Goal: Check status: Check status

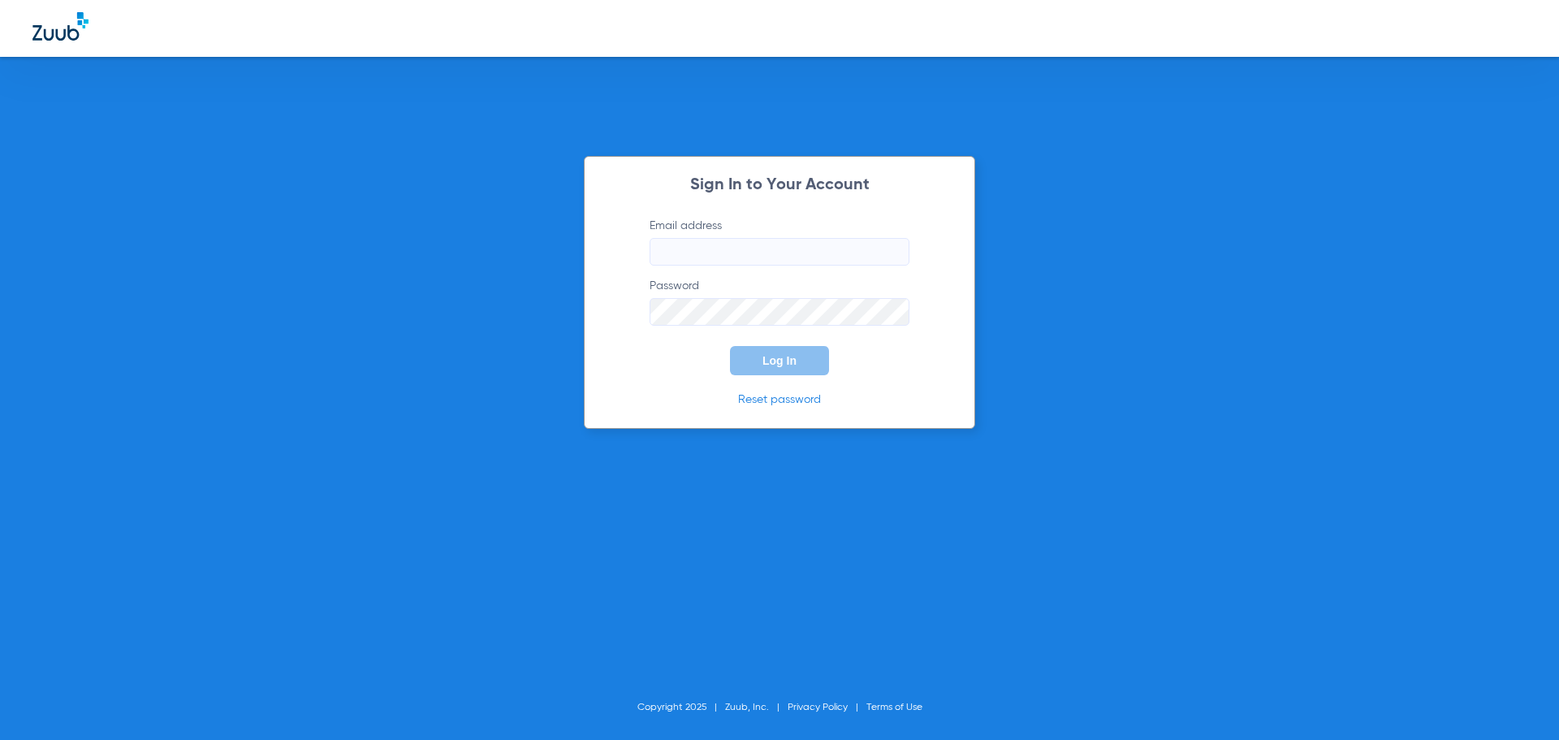
type input "[EMAIL_ADDRESS][DOMAIN_NAME]"
click at [766, 359] on span "Log In" at bounding box center [779, 360] width 34 height 13
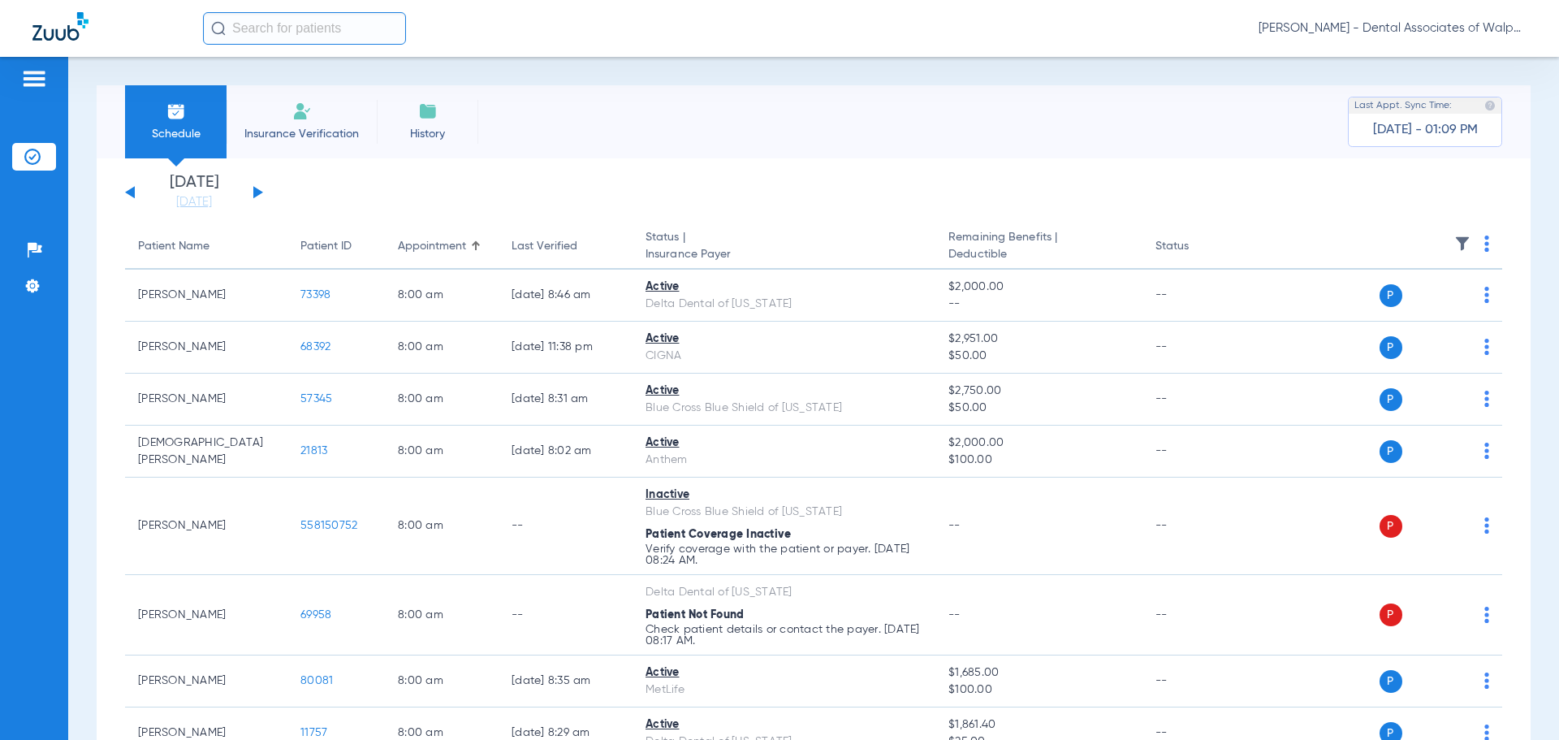
click at [254, 192] on button at bounding box center [258, 192] width 10 height 12
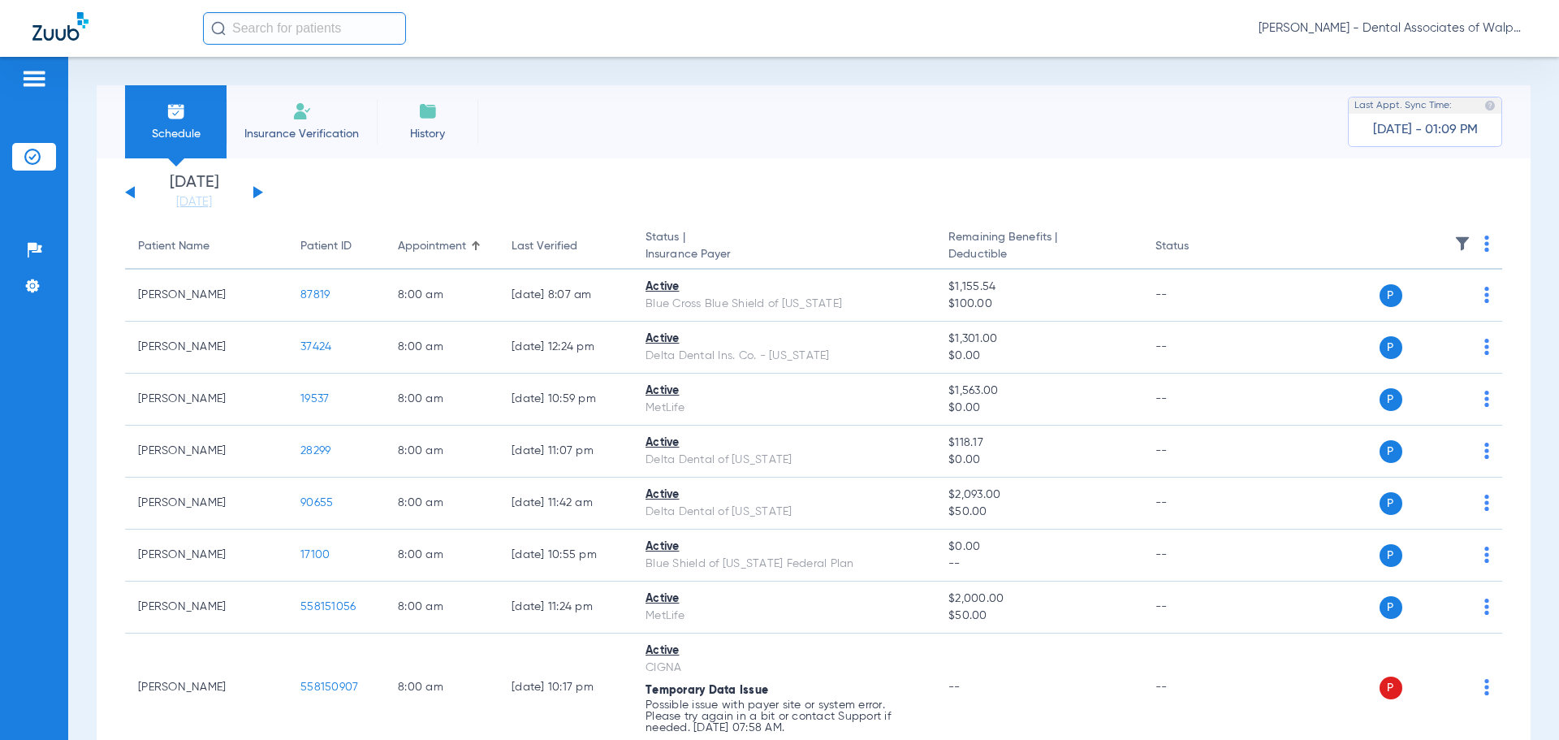
click at [257, 192] on button at bounding box center [258, 192] width 10 height 12
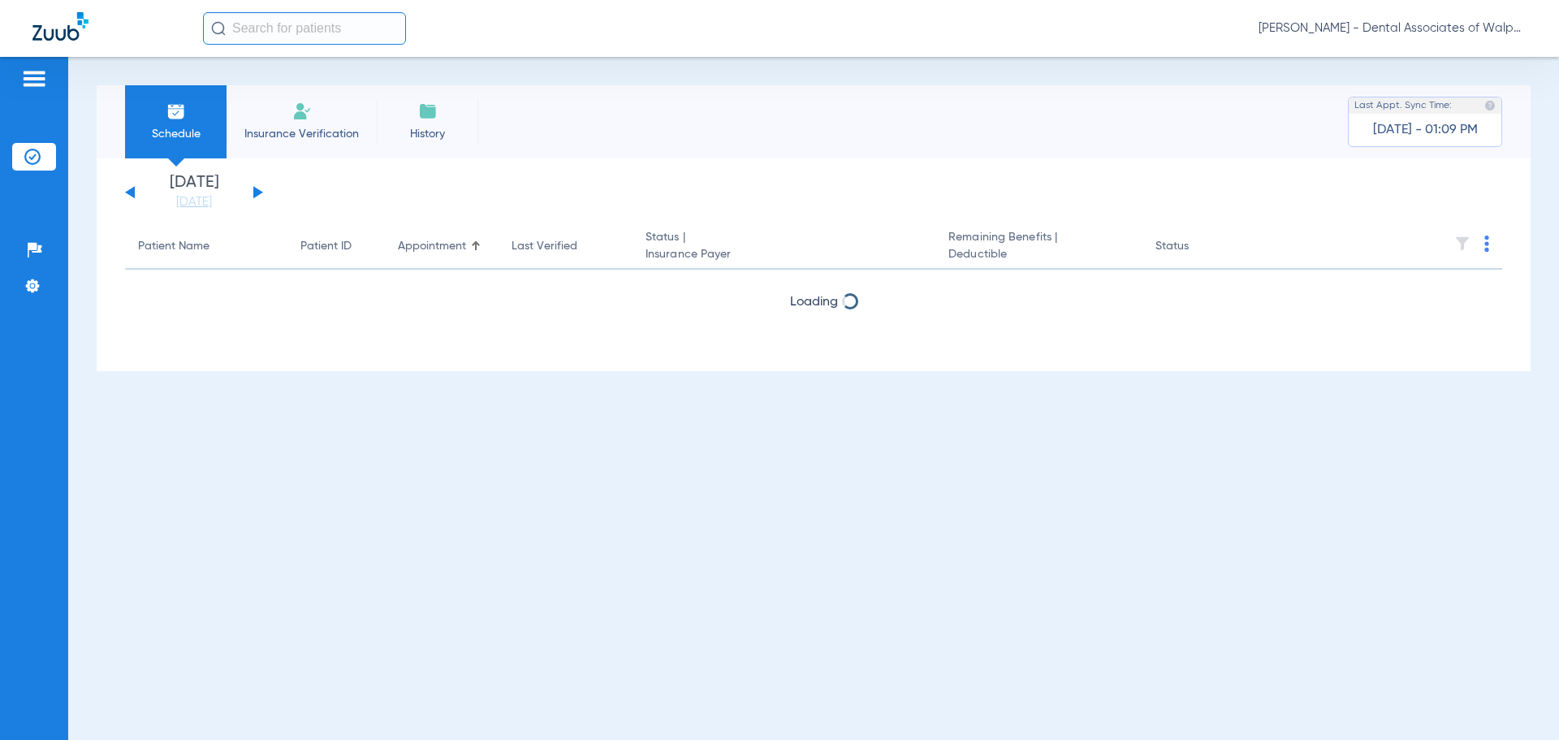
click at [257, 192] on button at bounding box center [258, 192] width 10 height 12
click at [264, 28] on input "text" at bounding box center [304, 28] width 203 height 32
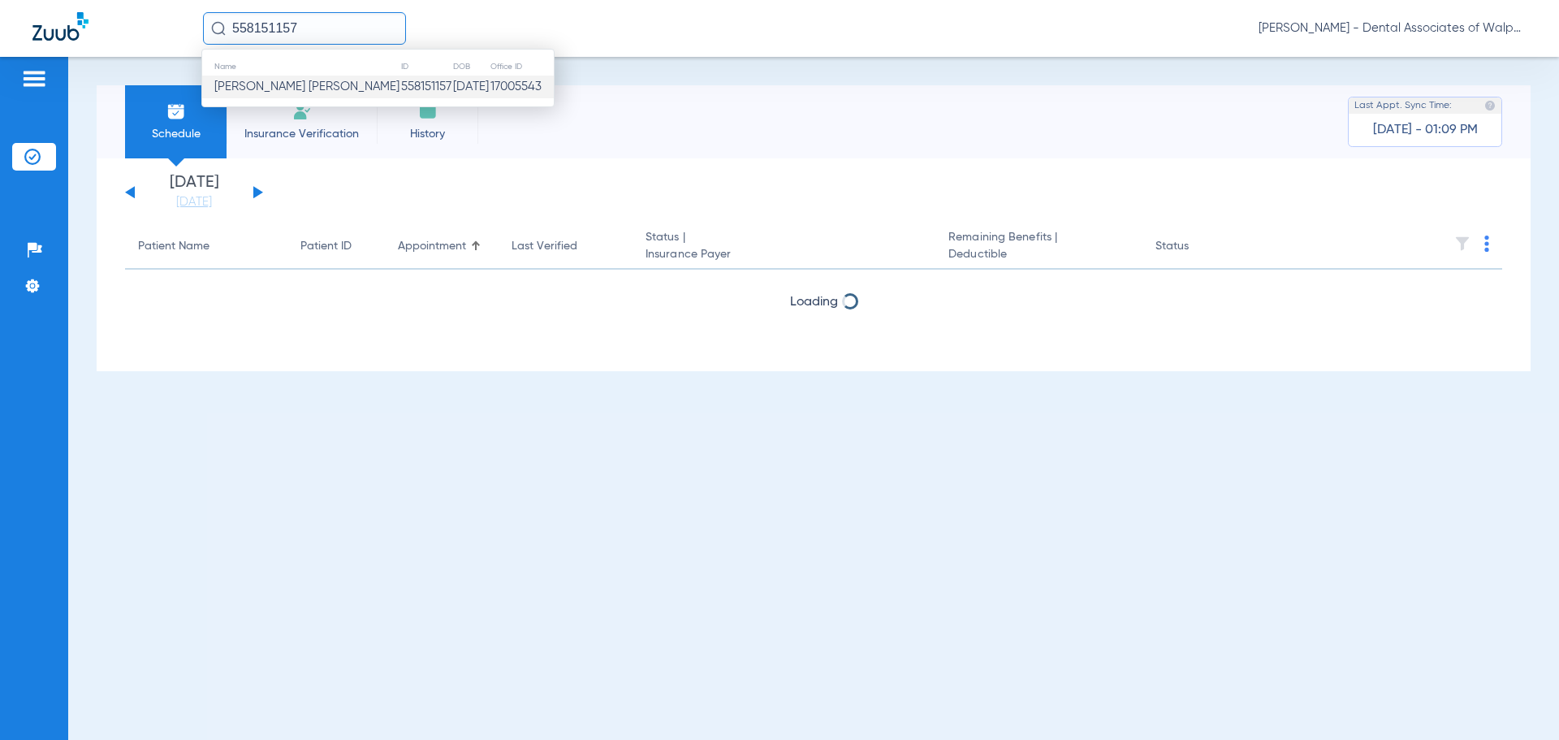
type input "558151157"
click at [281, 89] on span "[PERSON_NAME] [PERSON_NAME]" at bounding box center [306, 86] width 185 height 12
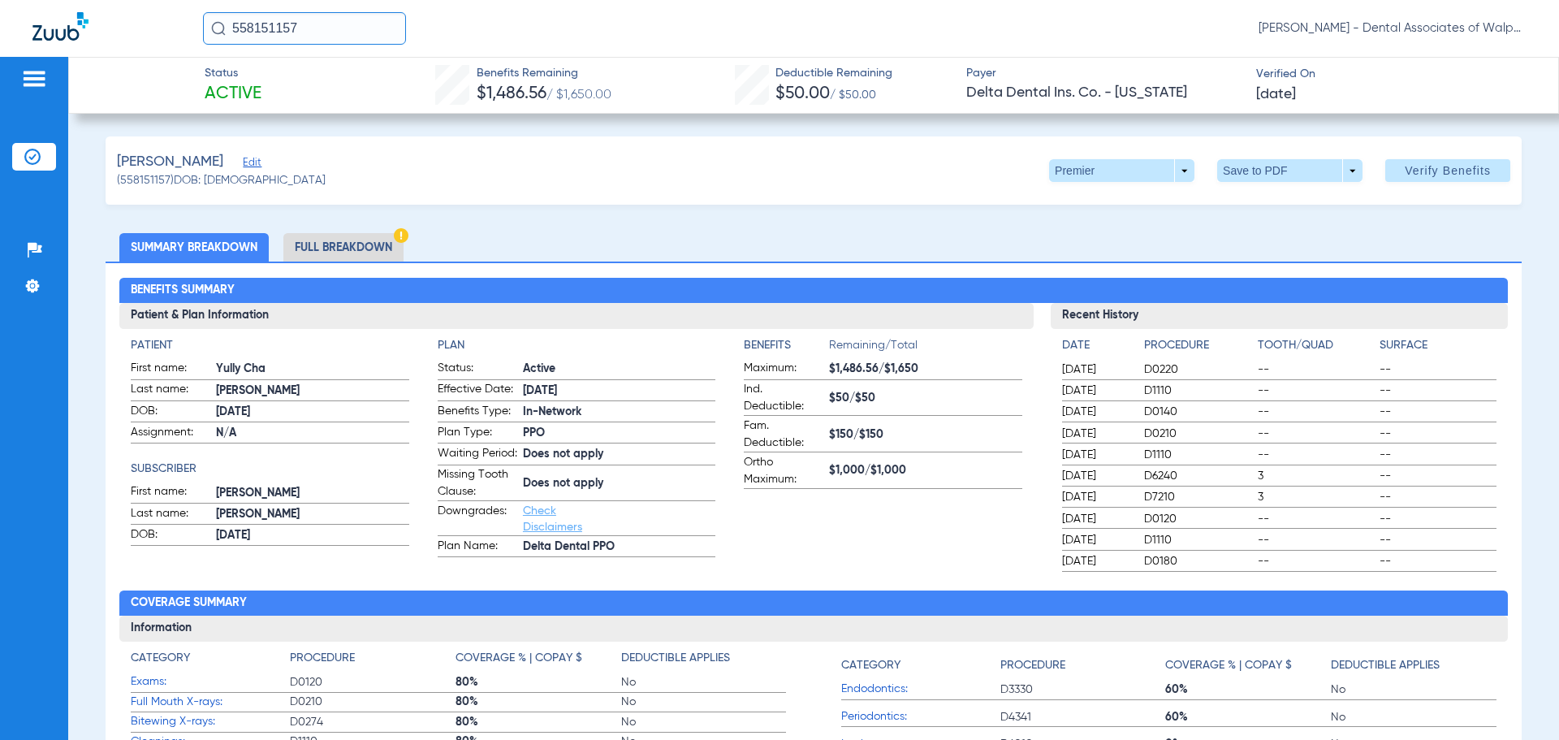
click at [364, 241] on li "Full Breakdown" at bounding box center [343, 247] width 120 height 28
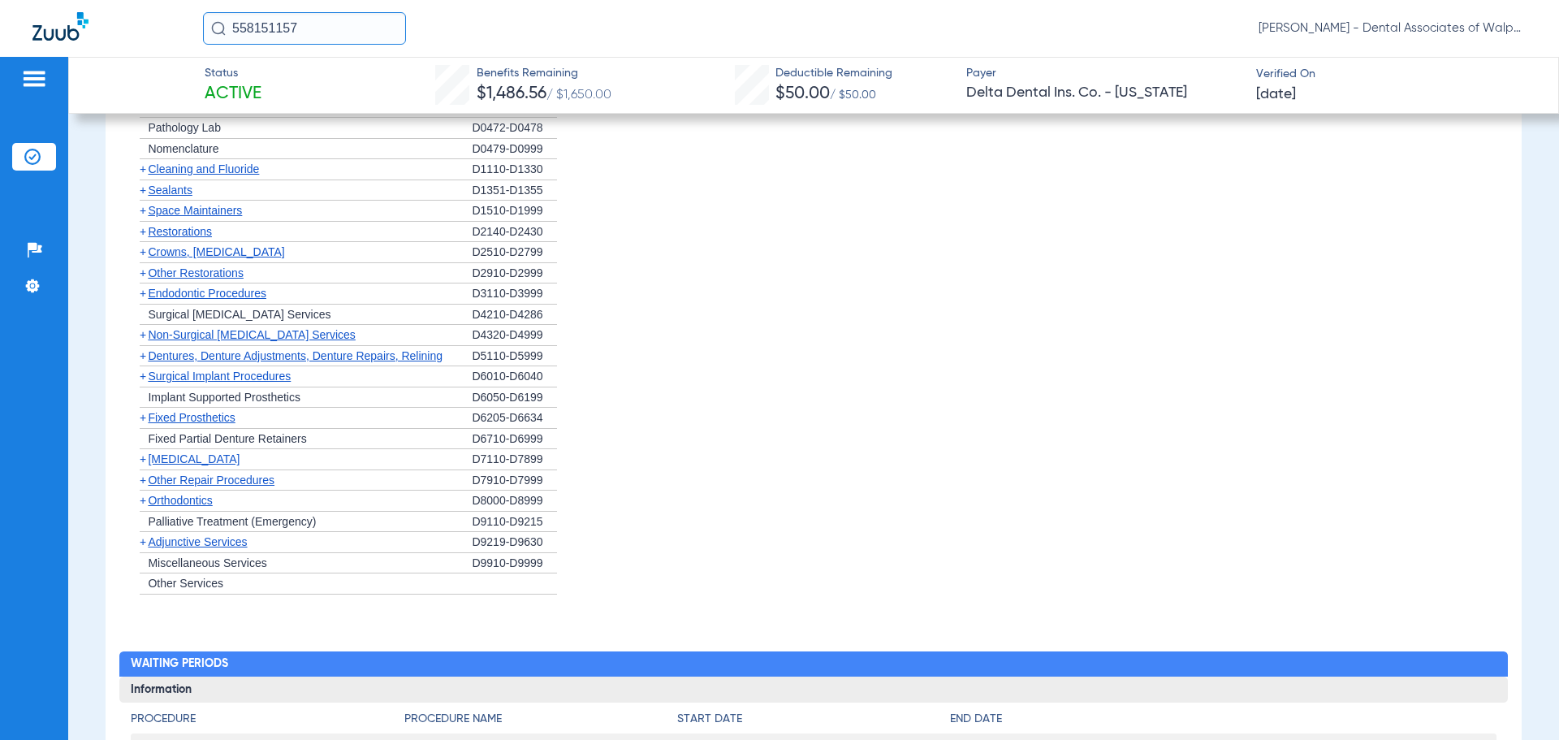
scroll to position [1786, 0]
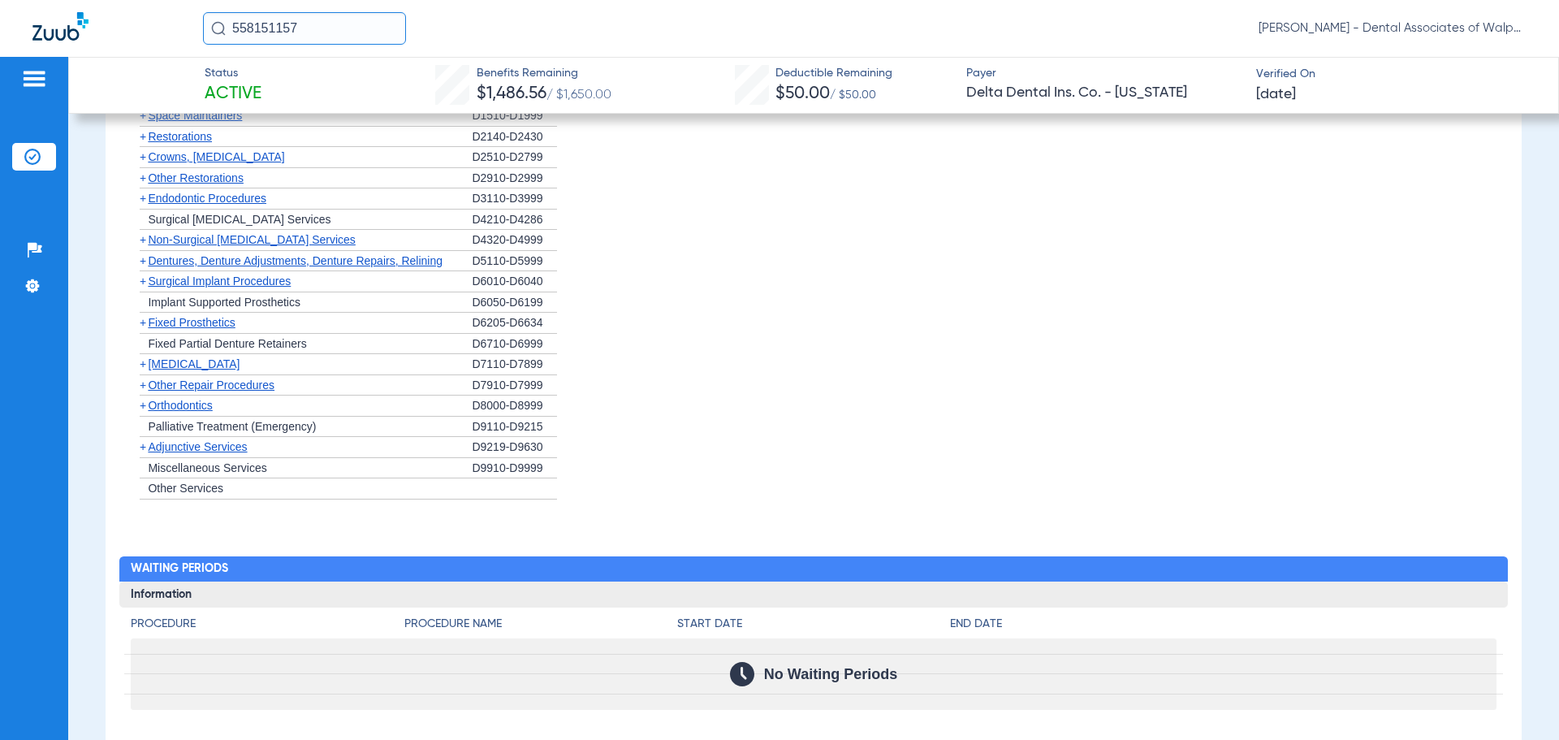
click at [185, 412] on span "Orthodontics" at bounding box center [180, 405] width 64 height 13
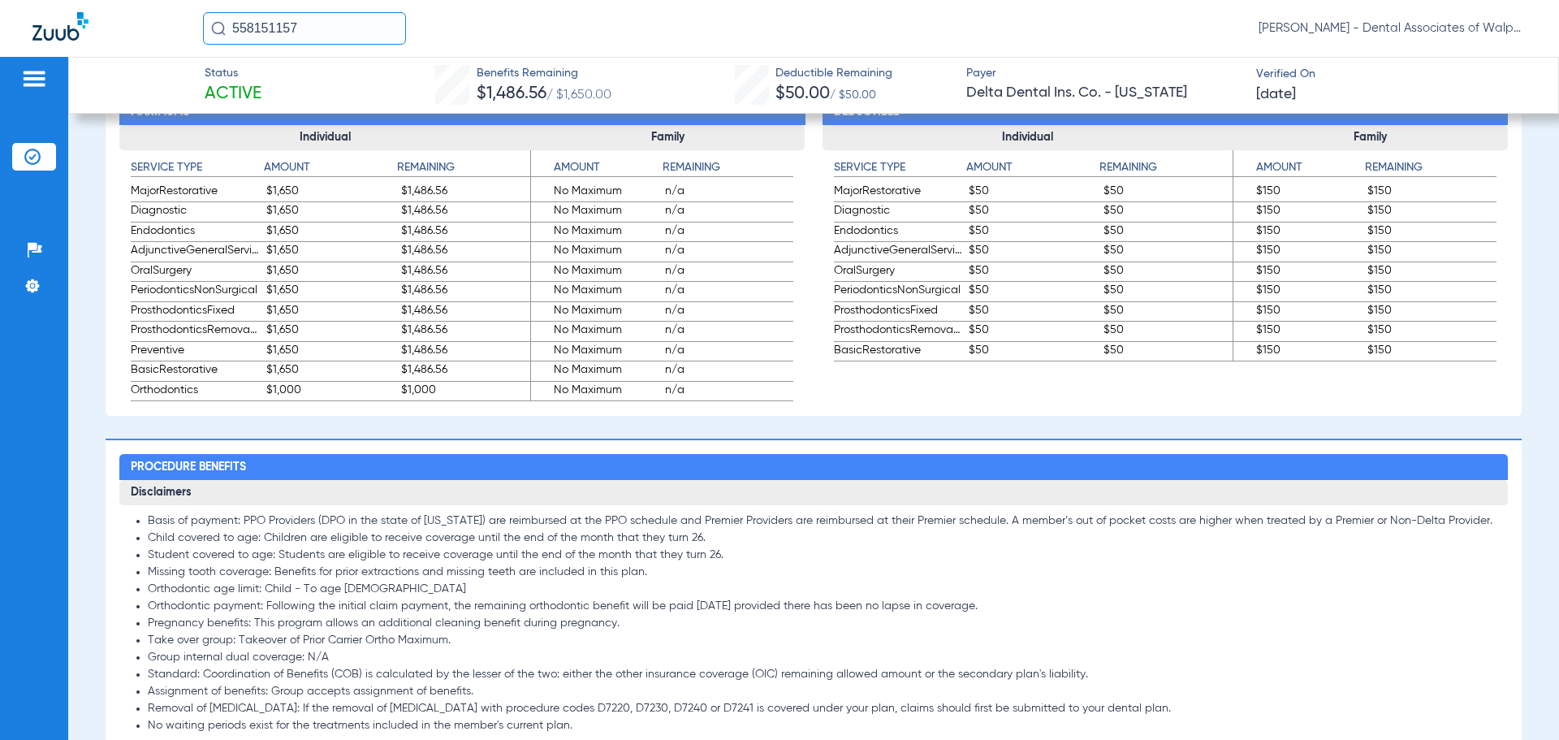
scroll to position [974, 0]
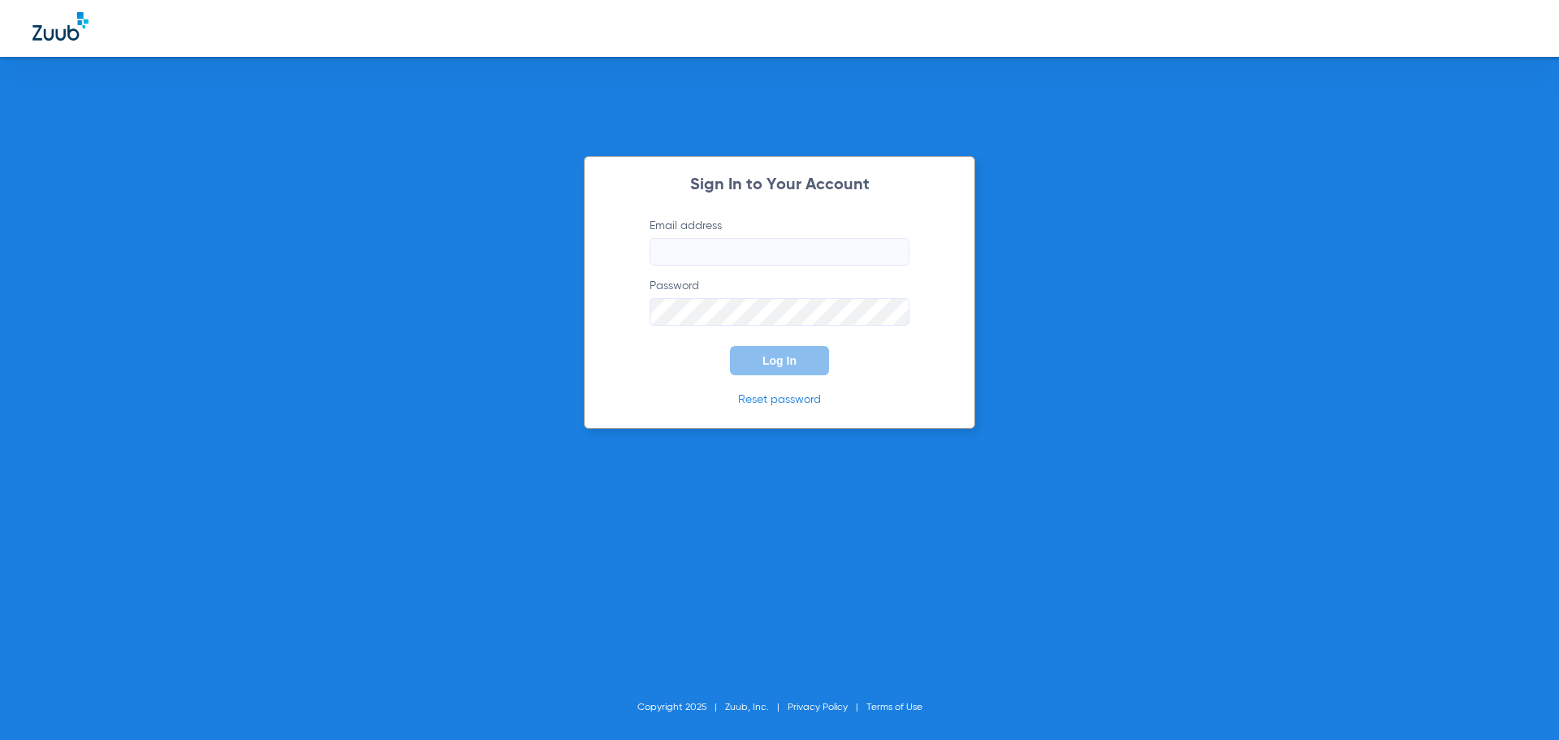
type input "[EMAIL_ADDRESS][DOMAIN_NAME]"
